Goal: Ask a question

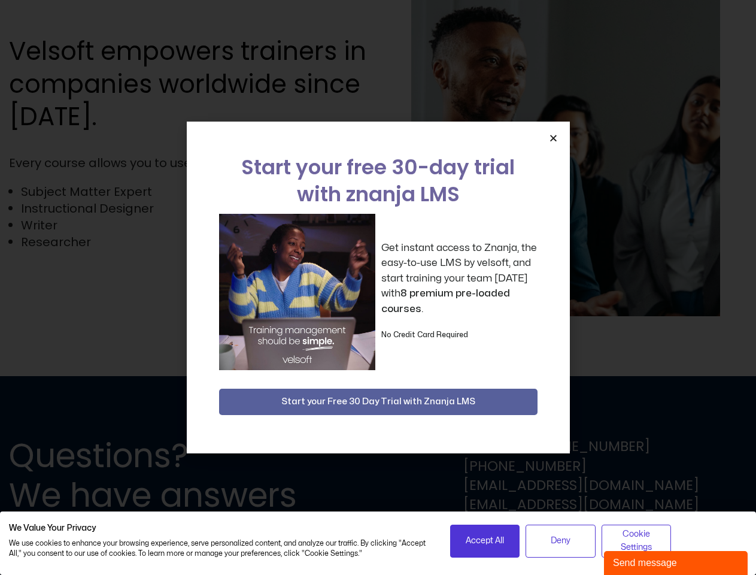
click at [378, 287] on div "Get instant access to Znanja, the easy-to-use LMS by velsoft, and start trainin…" at bounding box center [378, 292] width 318 height 156
click at [553, 138] on icon "Close" at bounding box center [553, 137] width 9 height 9
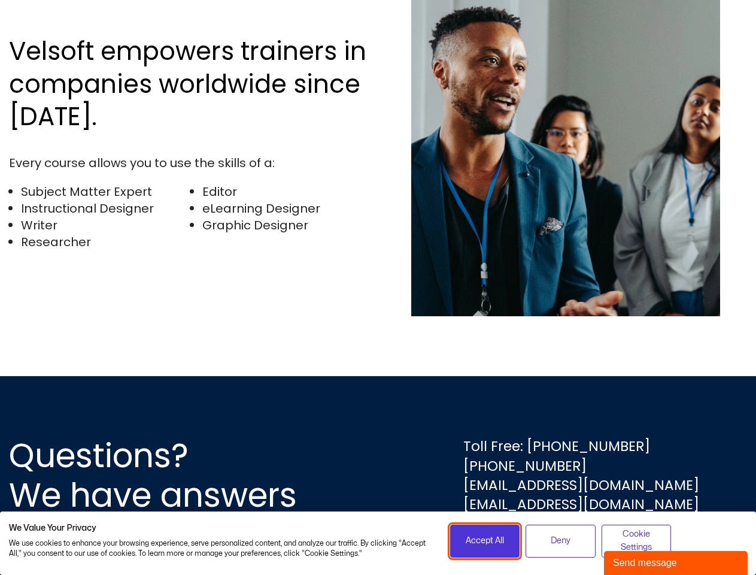
click at [485, 541] on span "Accept All" at bounding box center [485, 540] width 38 height 13
click at [560, 541] on span "Deny" at bounding box center [561, 540] width 20 height 13
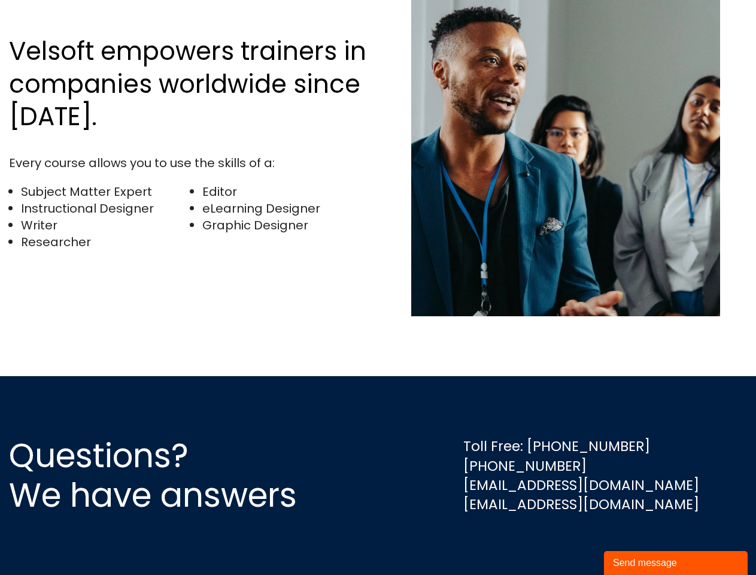
click at [636, 541] on div "Questions? We have answers Toll Free: [PHONE_NUMBER] [PHONE_NUMBER] [EMAIL_ADDR…" at bounding box center [378, 475] width 756 height 199
click at [676, 563] on div "Send message" at bounding box center [676, 563] width 126 height 14
